Goal: Transaction & Acquisition: Purchase product/service

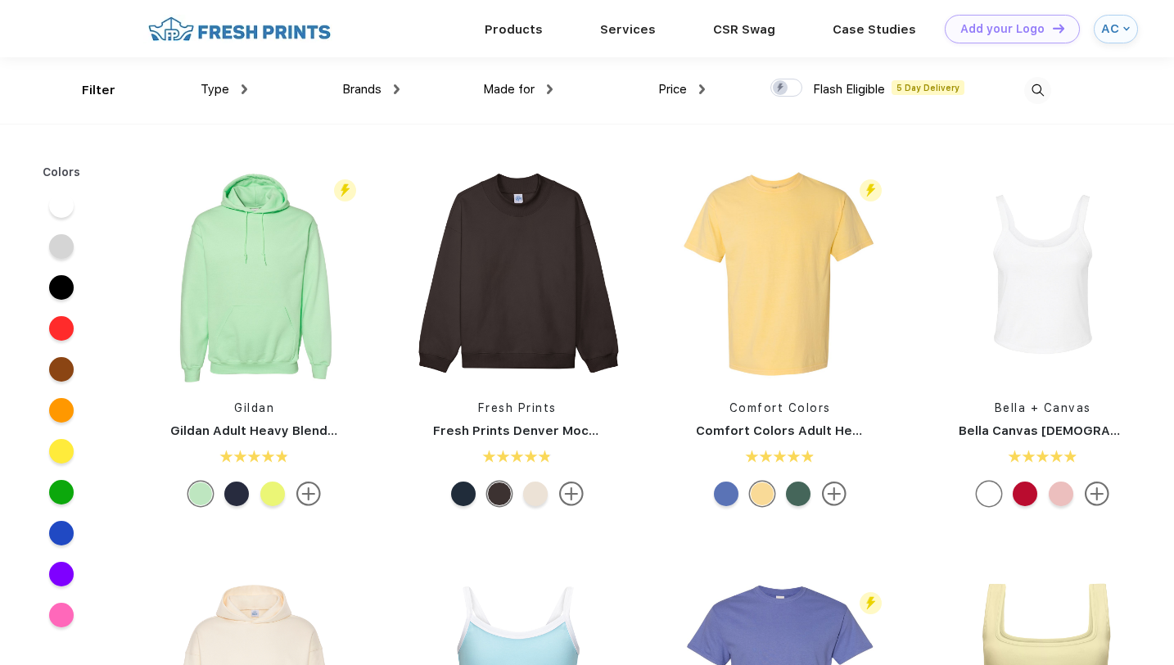
scroll to position [1, 0]
click at [1036, 87] on img at bounding box center [1038, 89] width 27 height 27
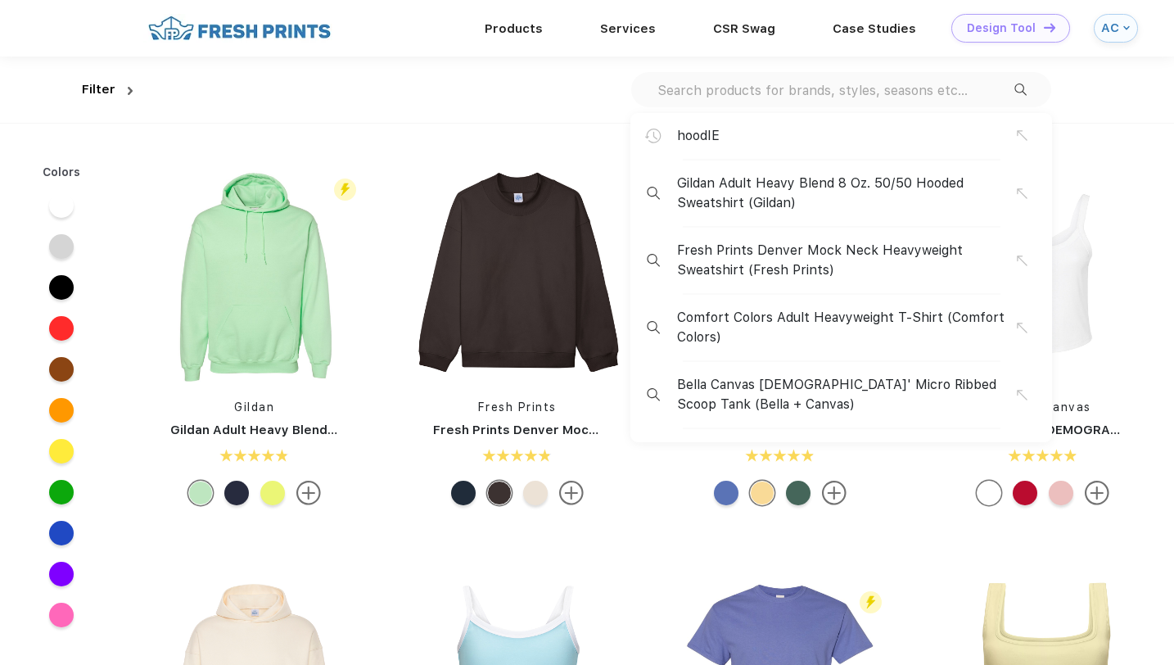
click at [976, 33] on div "Design Tool" at bounding box center [1001, 28] width 69 height 14
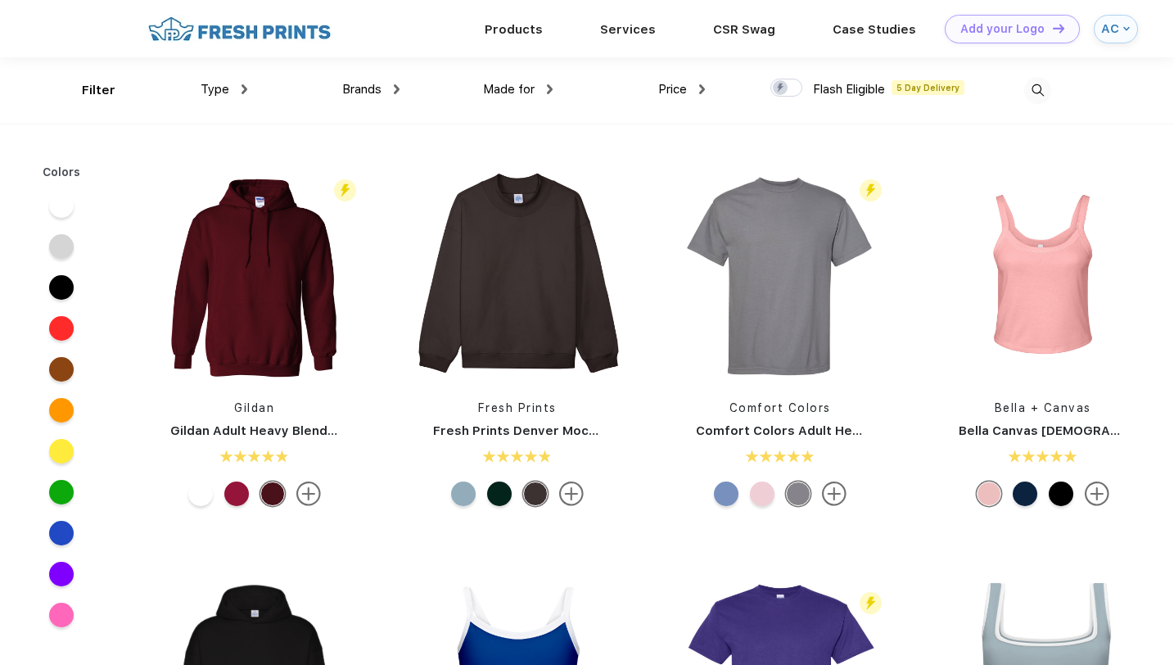
scroll to position [1, 0]
click at [1043, 86] on img at bounding box center [1038, 89] width 27 height 27
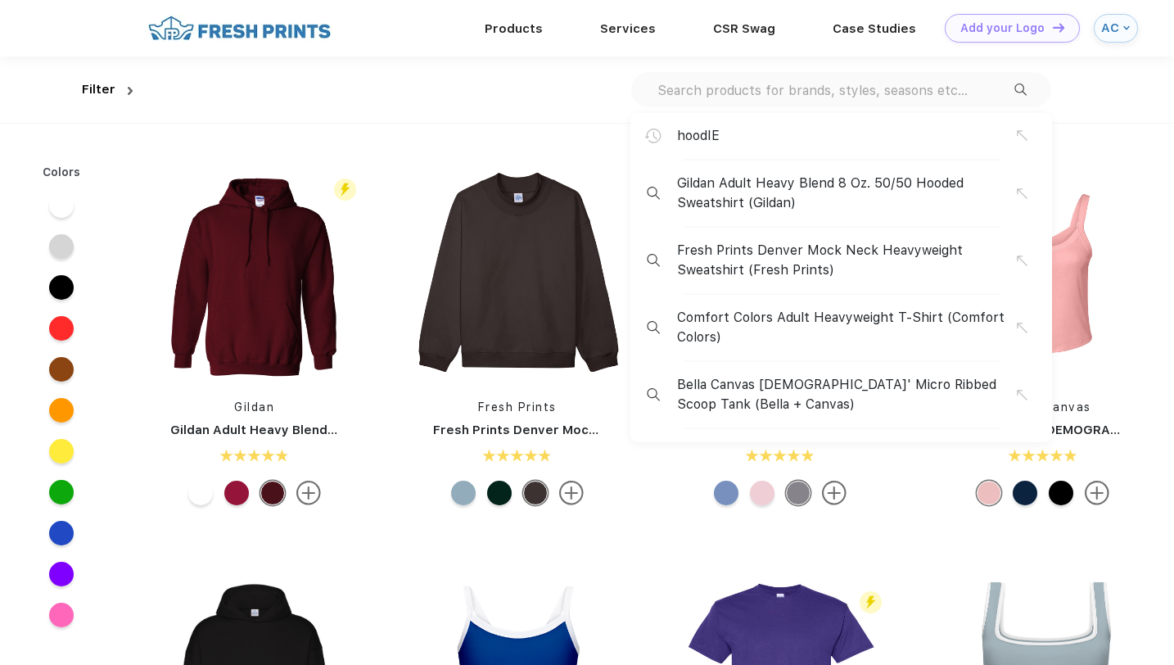
click at [930, 98] on div "hoodIE Gildan Adult Heavy Blend 8 Oz. 50/50 Hooded Sweatshirt (Gildan) Fresh Pr…" at bounding box center [841, 89] width 420 height 35
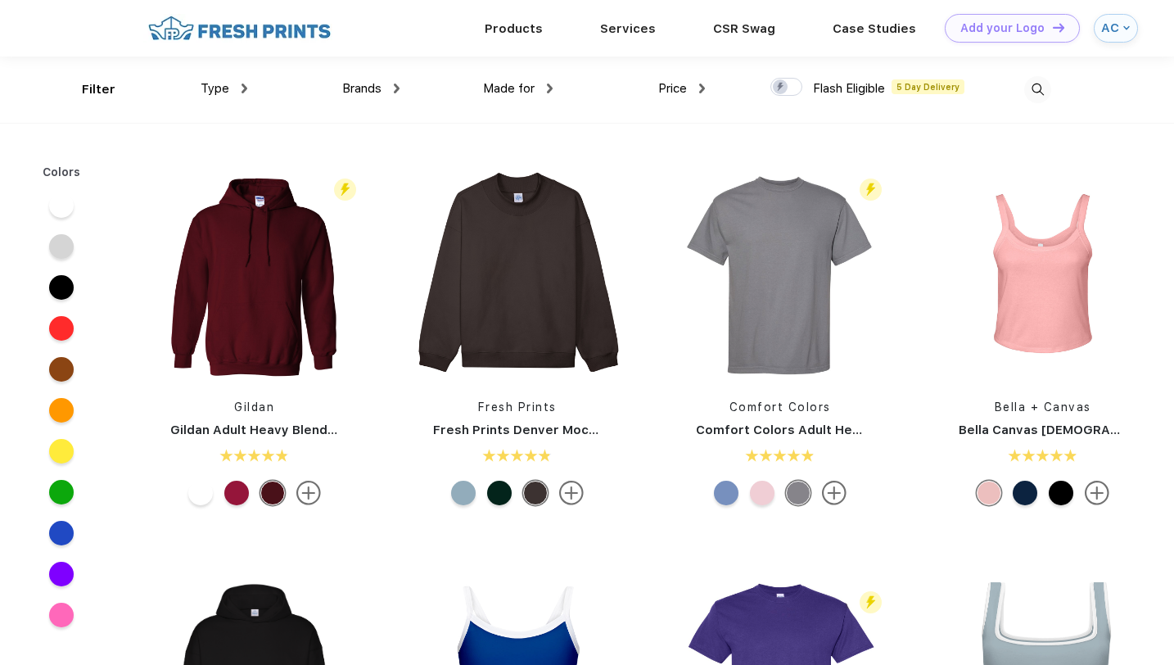
click at [1035, 93] on img at bounding box center [1038, 89] width 27 height 27
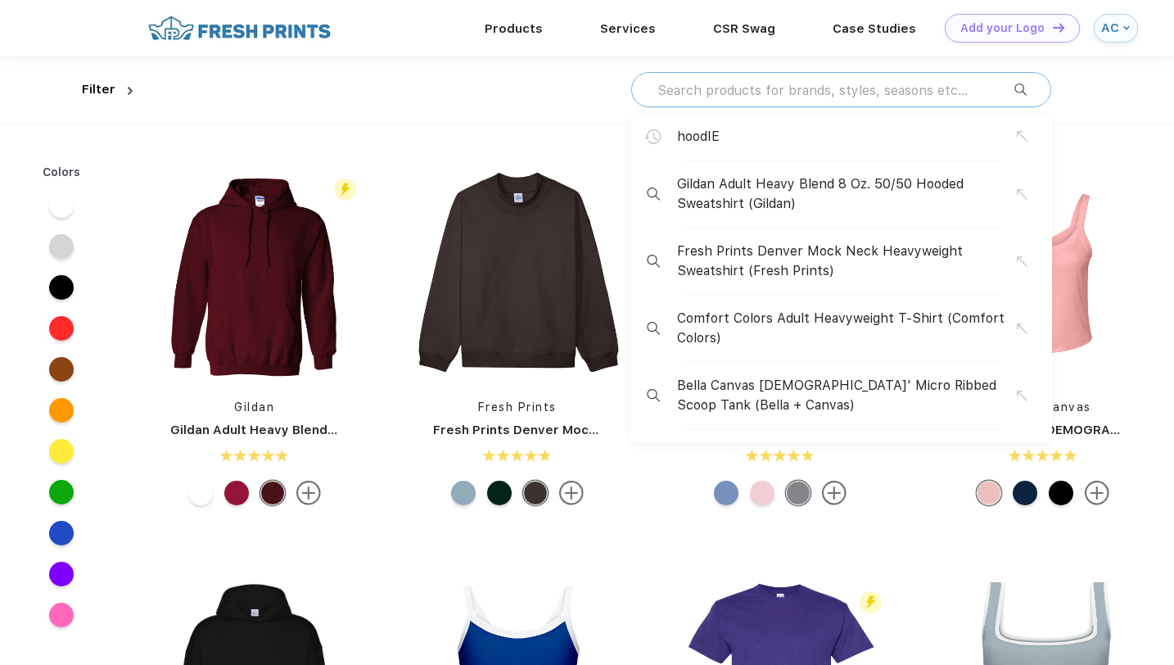
click at [849, 97] on input "text" at bounding box center [835, 90] width 359 height 18
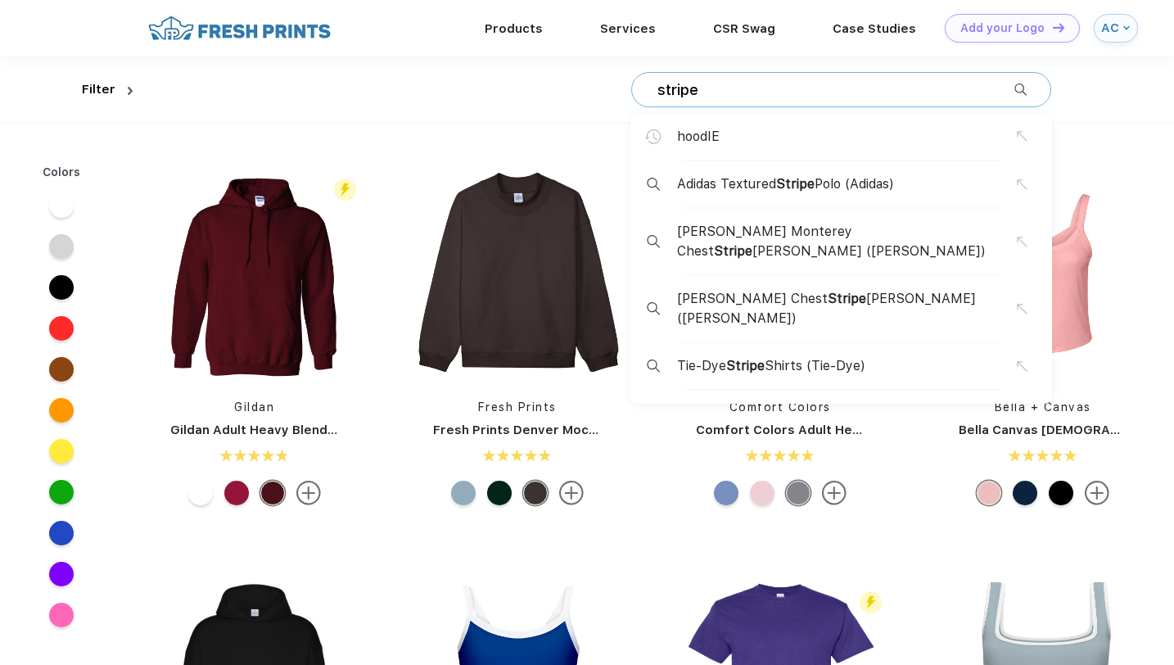
type input "stripe"
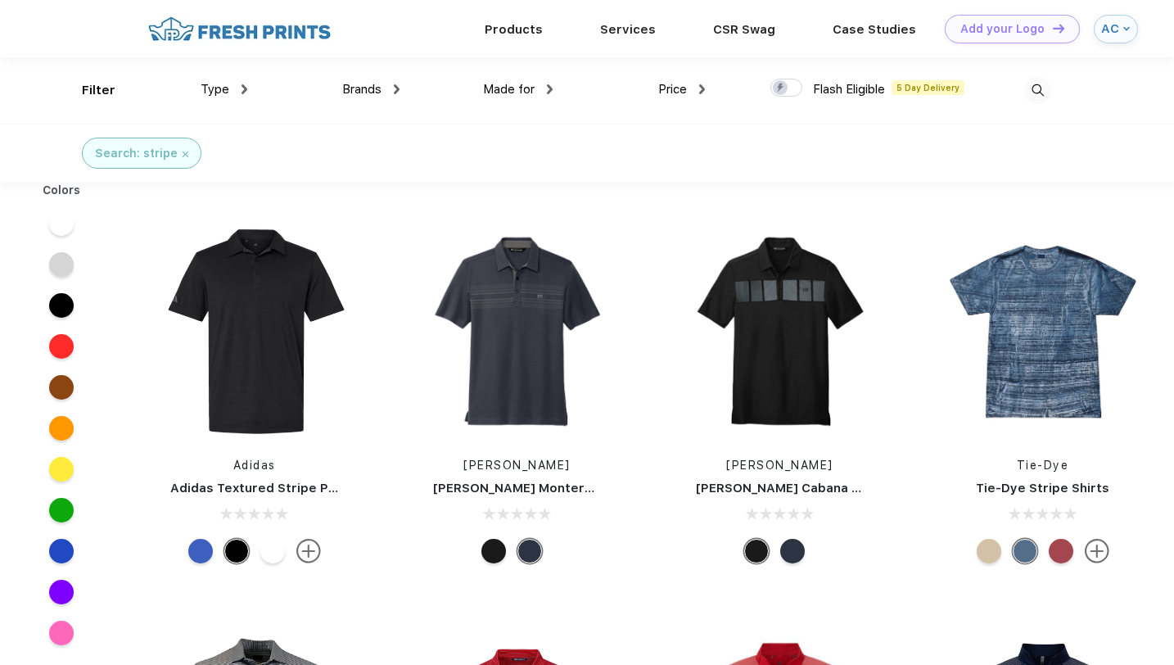
click at [1038, 91] on img at bounding box center [1038, 90] width 27 height 27
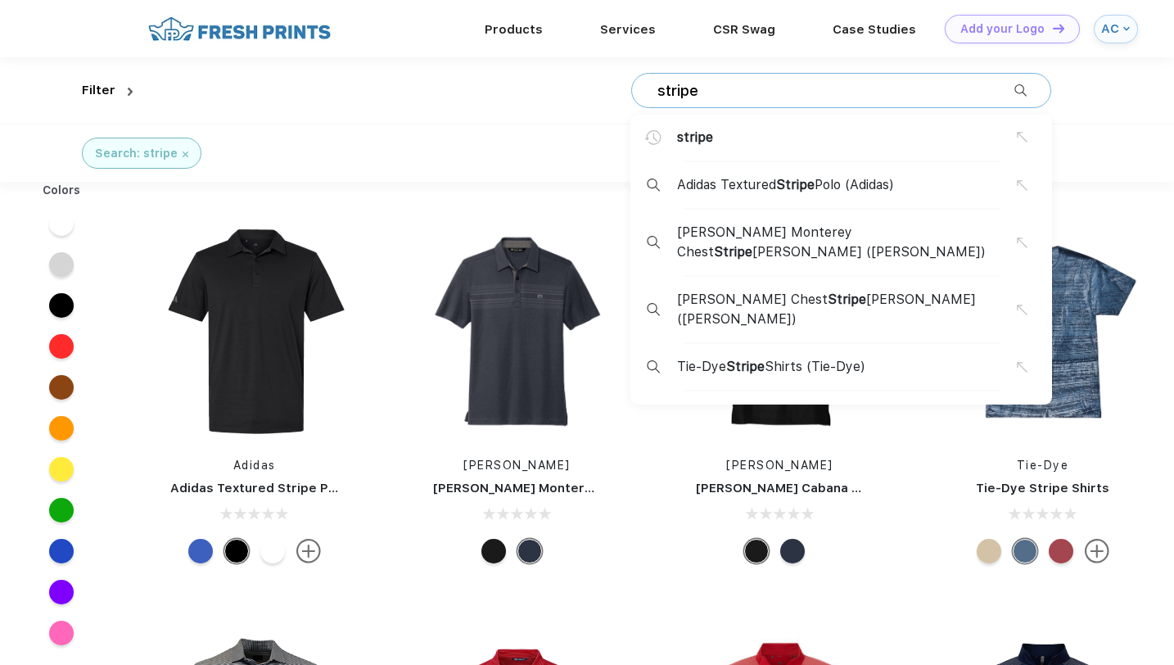
click at [716, 96] on input "stripe" at bounding box center [835, 91] width 359 height 18
click at [510, 126] on div "Search: stripe" at bounding box center [587, 153] width 1174 height 58
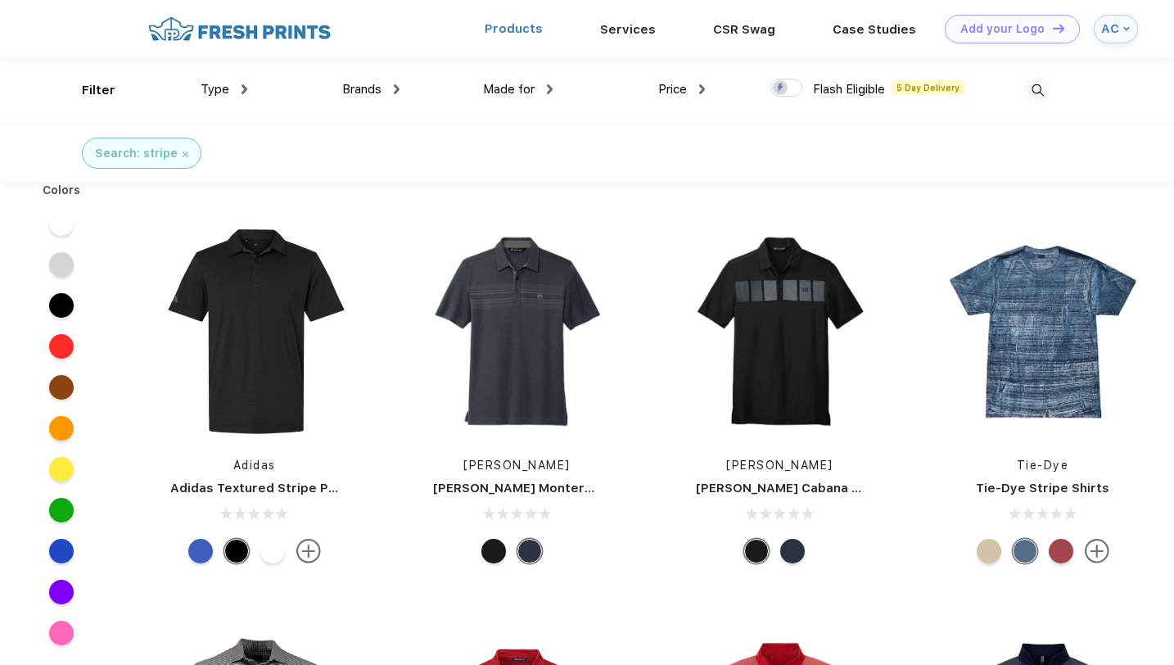
click at [517, 33] on link "Products" at bounding box center [514, 28] width 58 height 15
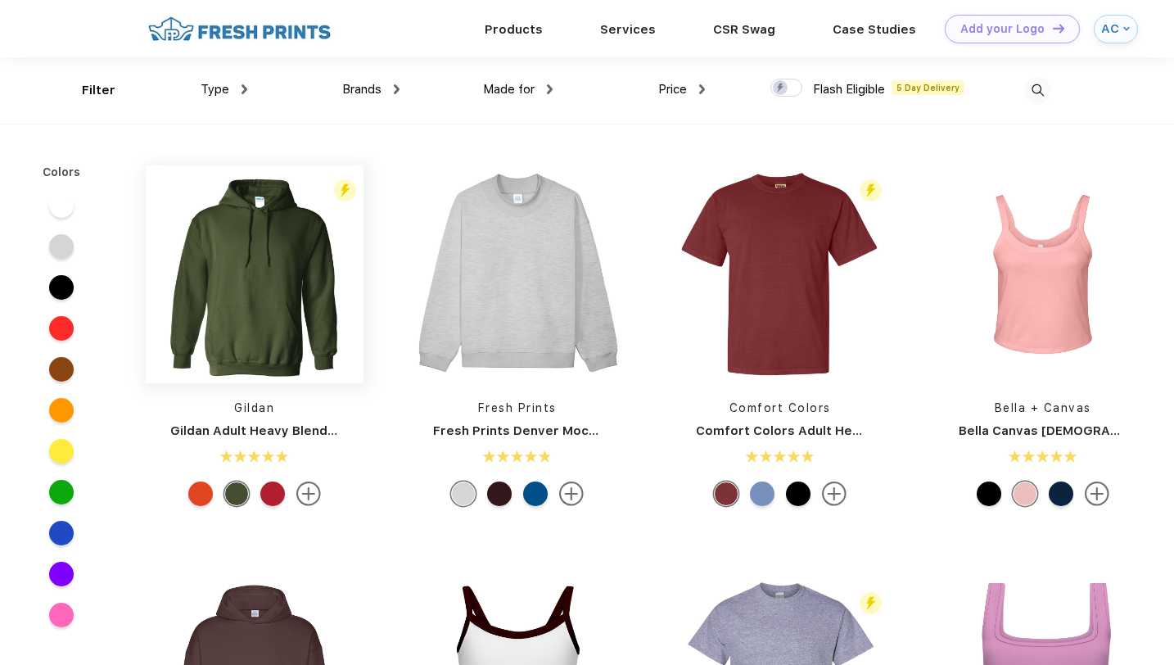
scroll to position [1, 0]
click at [273, 294] on img at bounding box center [255, 274] width 218 height 218
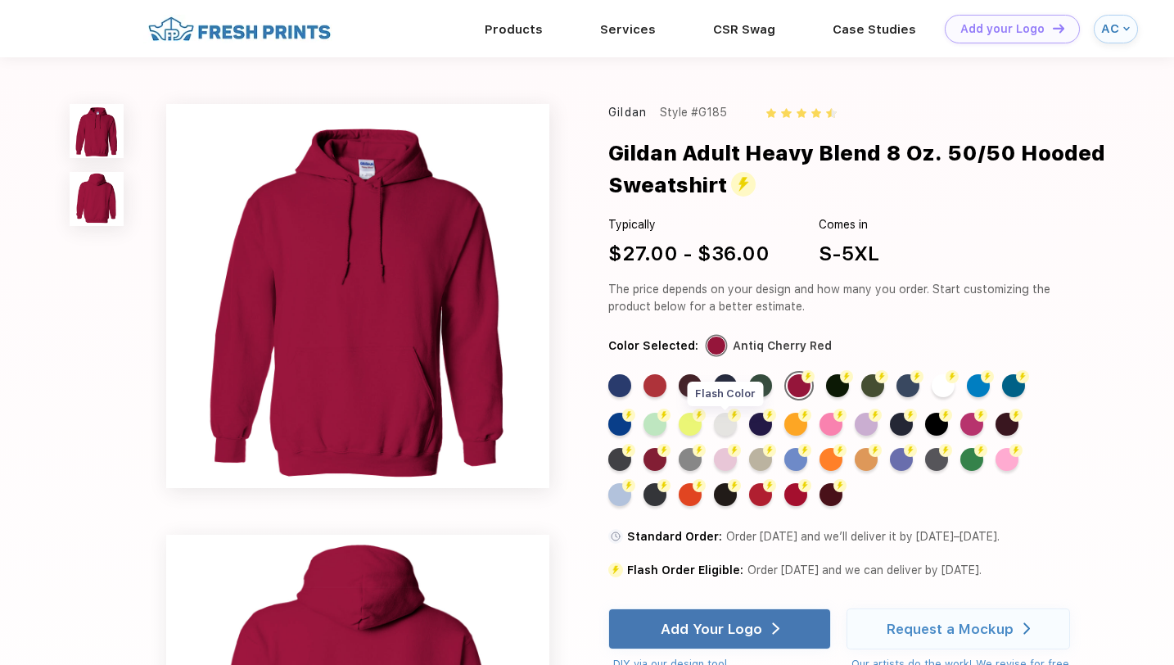
click at [723, 416] on div "Flash Color" at bounding box center [725, 424] width 23 height 23
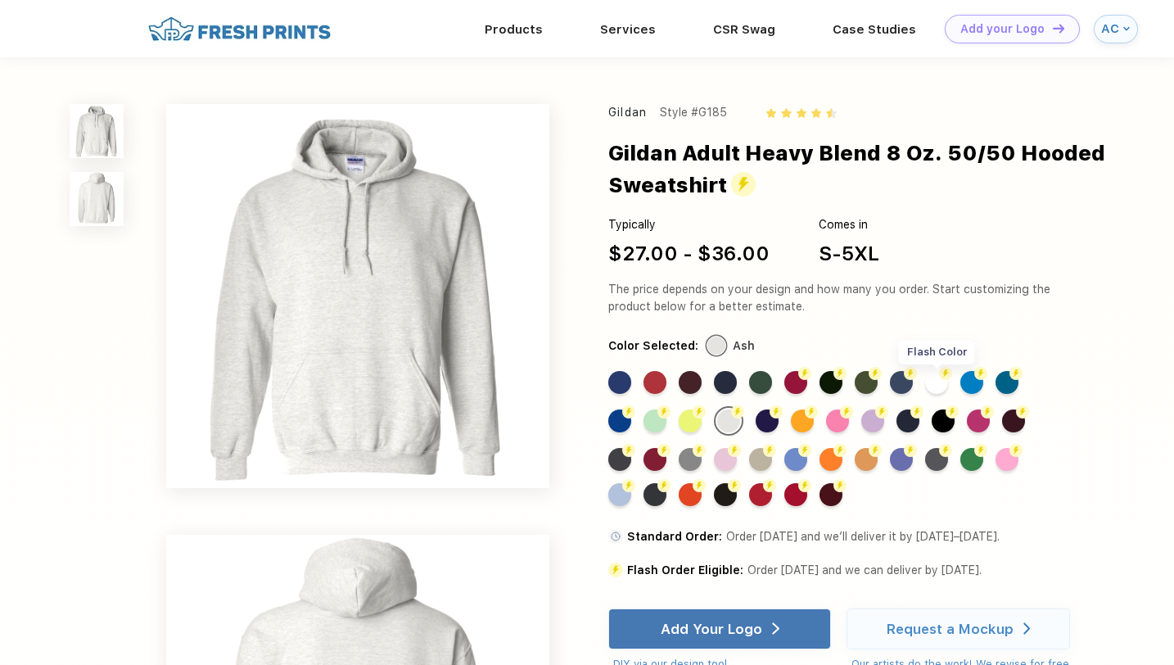
click at [939, 378] on div "Flash Color" at bounding box center [936, 382] width 23 height 23
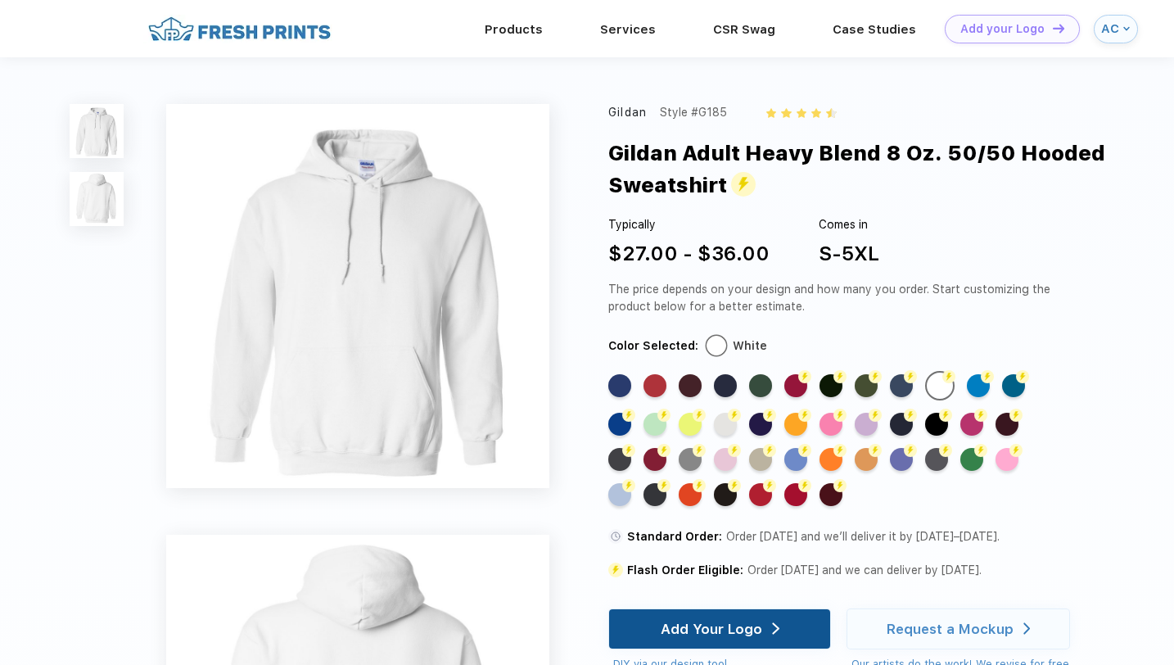
click at [717, 627] on div "Add Your Logo" at bounding box center [712, 629] width 102 height 16
